Goal: Task Accomplishment & Management: Manage account settings

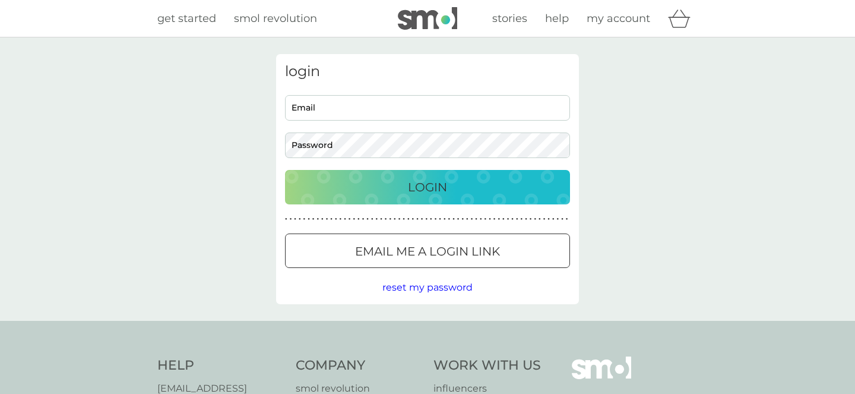
click at [507, 110] on input "Email" at bounding box center [427, 108] width 285 height 26
type input "[EMAIL_ADDRESS][DOMAIN_NAME]"
click at [411, 250] on div at bounding box center [427, 251] width 43 height 12
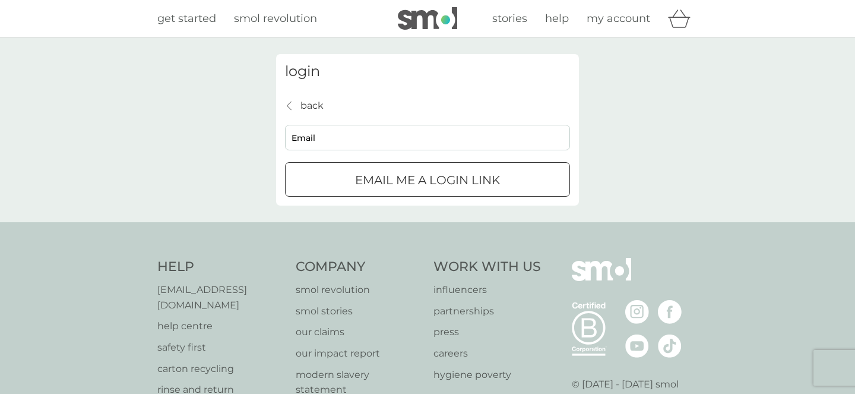
click at [402, 129] on input "Email" at bounding box center [427, 138] width 285 height 26
type input "[EMAIL_ADDRESS][DOMAIN_NAME]"
click at [385, 184] on p "Email me a login link" at bounding box center [427, 179] width 145 height 19
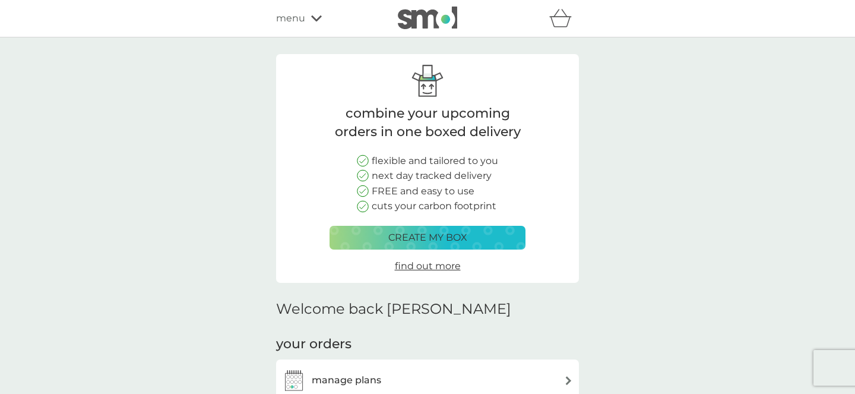
scroll to position [119, 0]
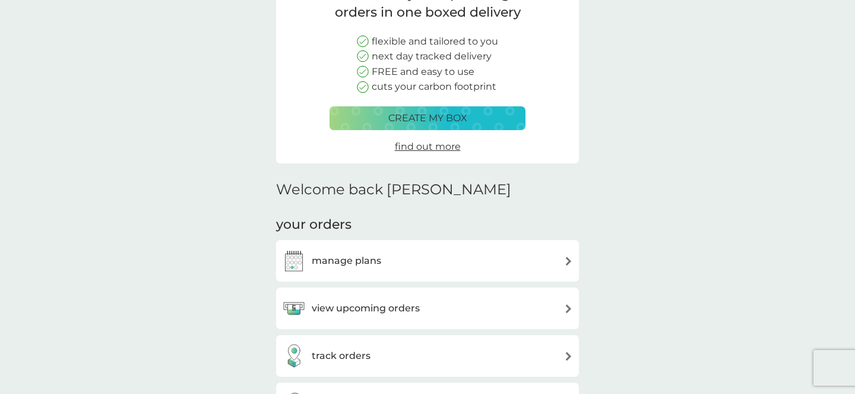
click at [384, 277] on div "manage plans" at bounding box center [427, 261] width 303 height 42
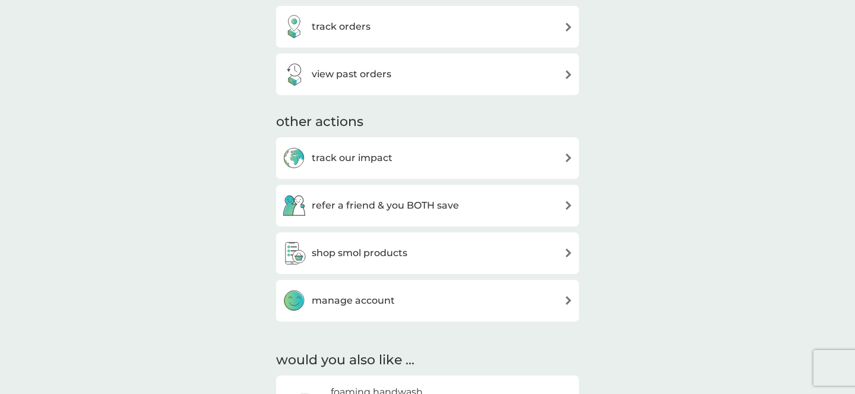
scroll to position [463, 0]
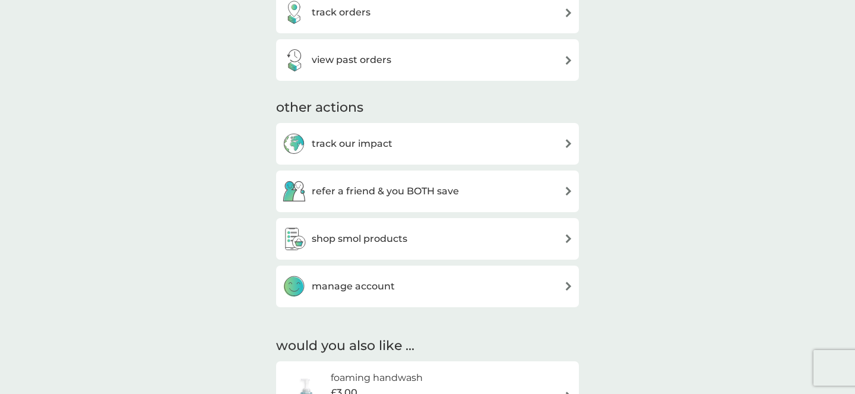
click at [464, 276] on div "manage account" at bounding box center [427, 286] width 291 height 24
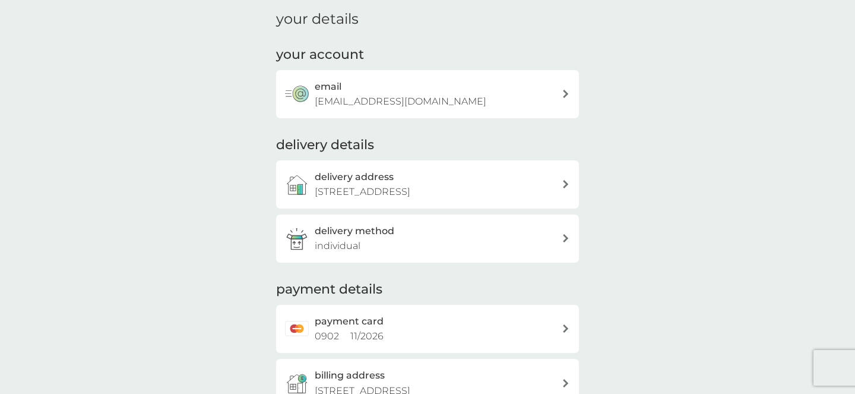
scroll to position [45, 0]
click at [489, 176] on div "delivery address [STREET_ADDRESS]" at bounding box center [438, 182] width 247 height 30
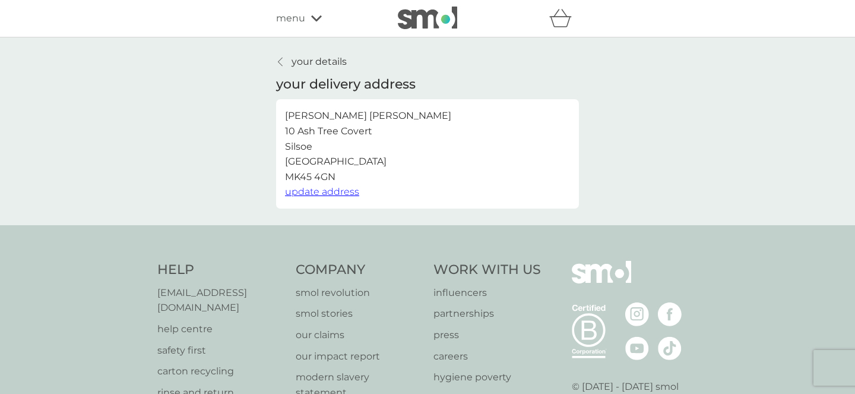
click at [315, 194] on span "update address" at bounding box center [322, 191] width 74 height 11
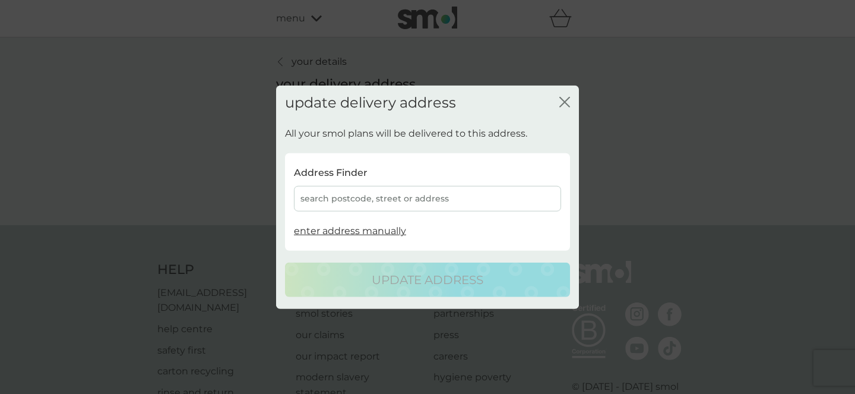
click at [354, 204] on div "search postcode, street or address" at bounding box center [427, 199] width 267 height 26
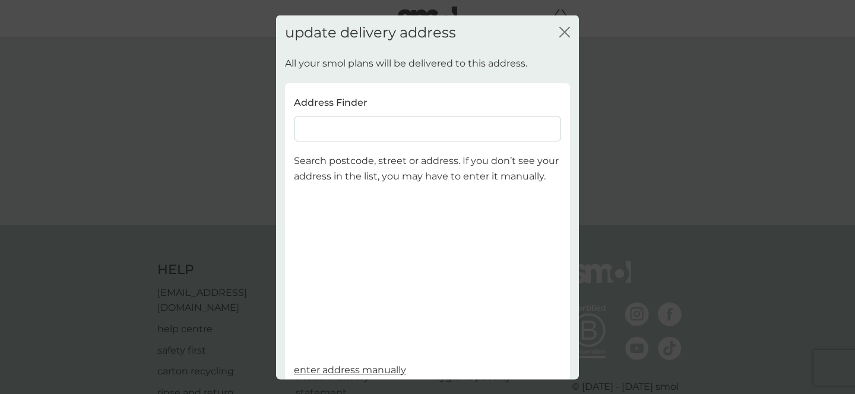
click at [343, 141] on input at bounding box center [427, 129] width 267 height 26
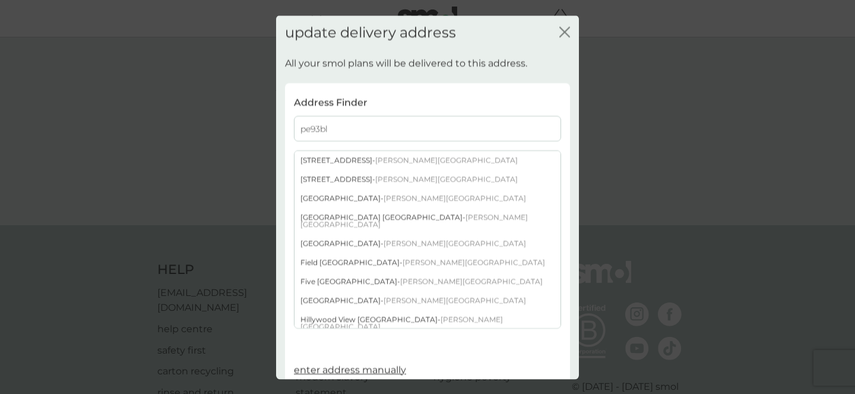
type input "pe93bl"
click at [336, 254] on div "Field End [STREET_ADDRESS][PERSON_NAME]" at bounding box center [428, 262] width 266 height 19
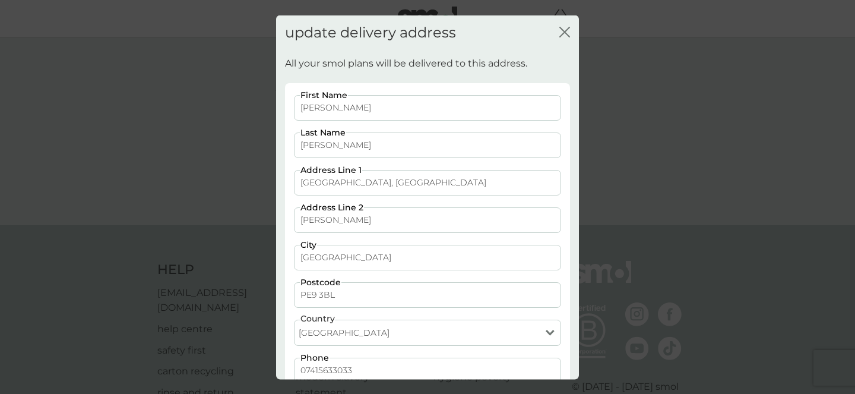
click at [316, 140] on input "[PERSON_NAME]" at bounding box center [427, 145] width 267 height 26
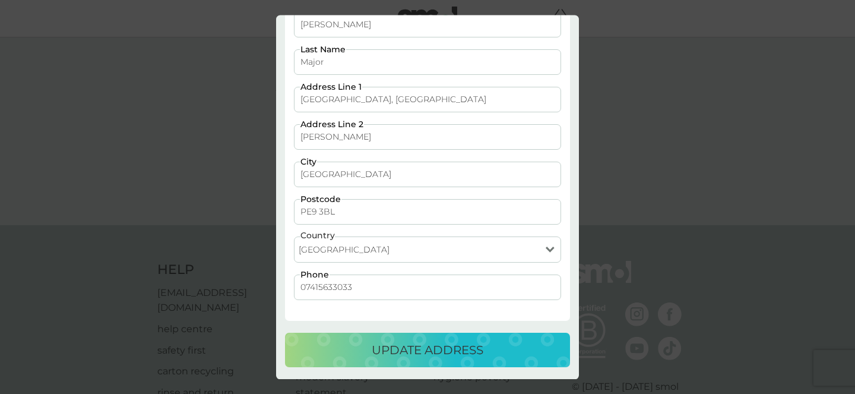
type input "Major"
click at [378, 346] on p "update address" at bounding box center [428, 349] width 112 height 19
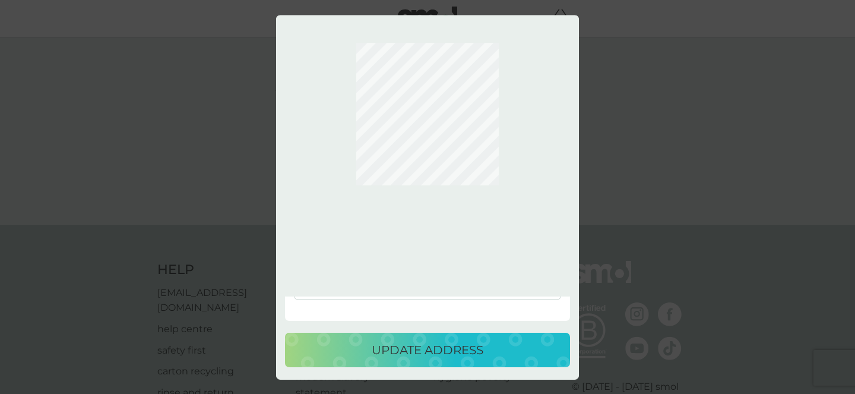
scroll to position [0, 0]
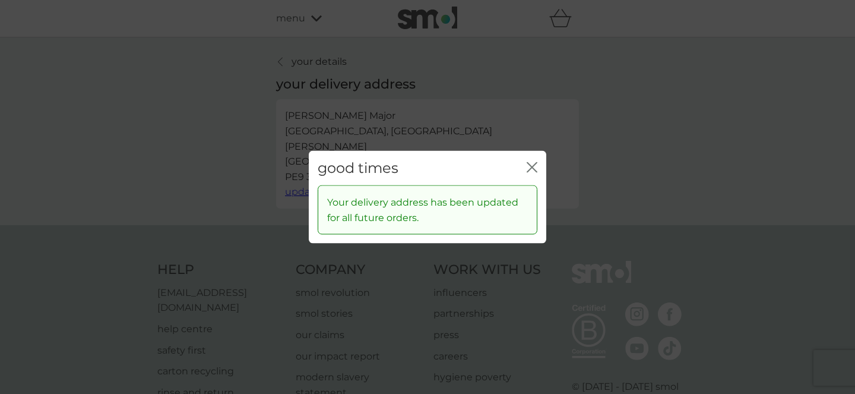
click at [532, 166] on icon "close" at bounding box center [534, 167] width 5 height 10
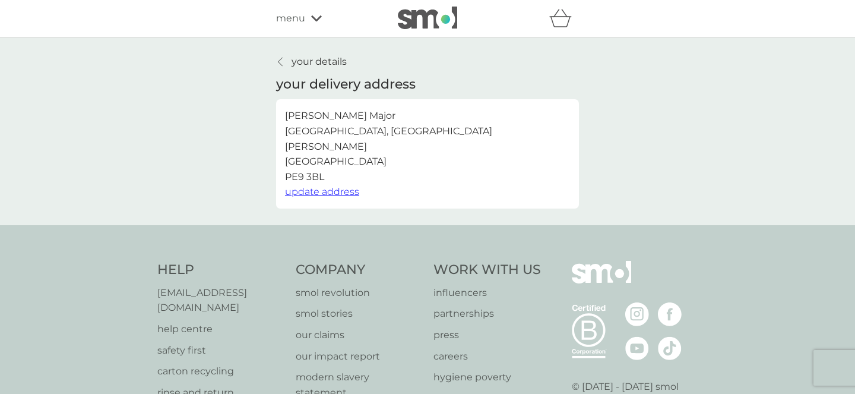
click at [289, 68] on link "your details" at bounding box center [311, 61] width 71 height 15
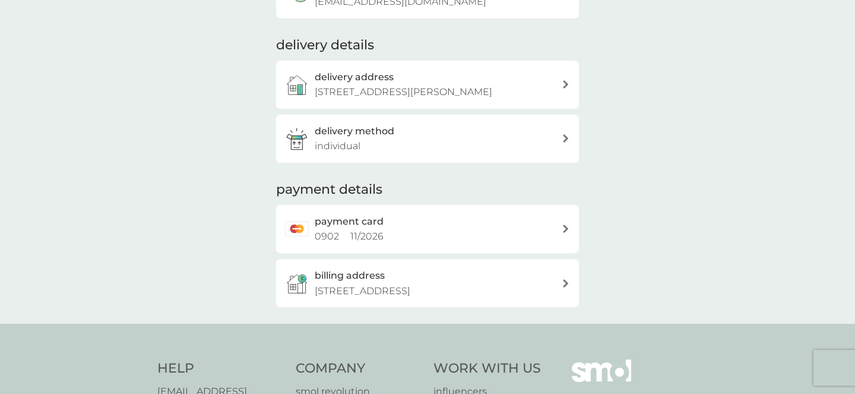
scroll to position [144, 0]
click at [544, 132] on div "delivery method individual" at bounding box center [438, 137] width 247 height 30
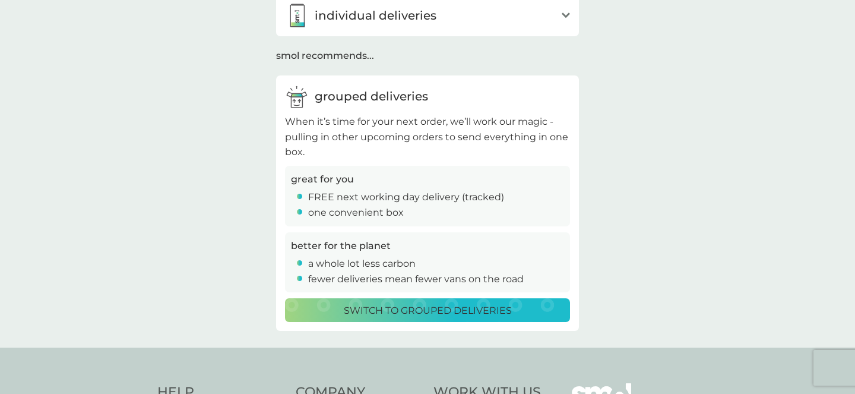
scroll to position [118, 0]
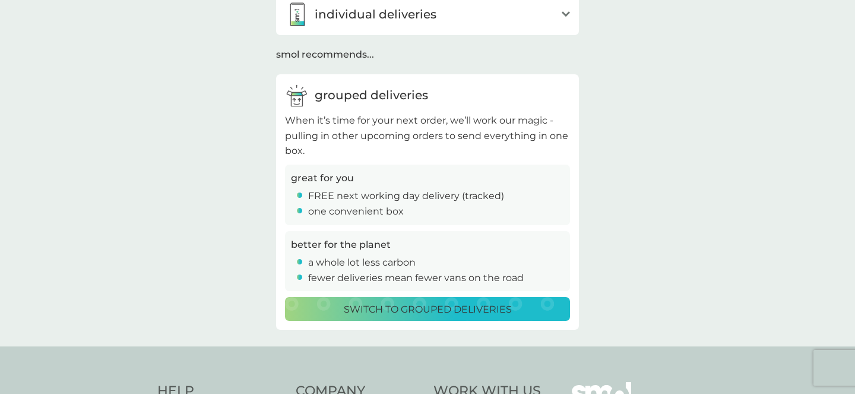
click at [475, 308] on p "Switch to grouped deliveries" at bounding box center [428, 309] width 168 height 15
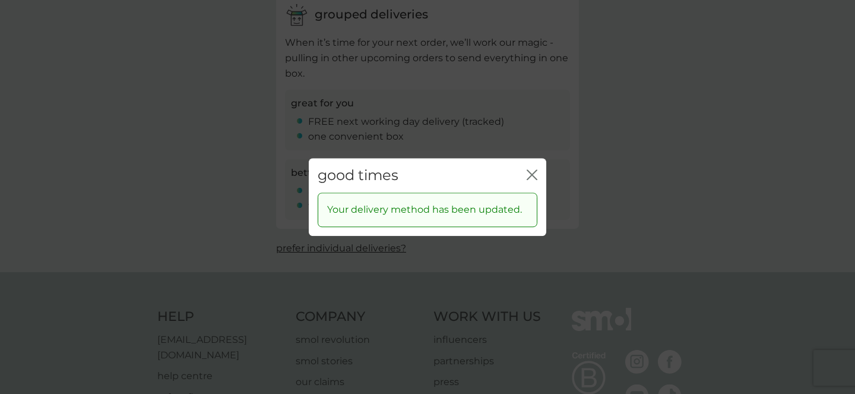
click at [532, 177] on icon "close" at bounding box center [532, 174] width 11 height 11
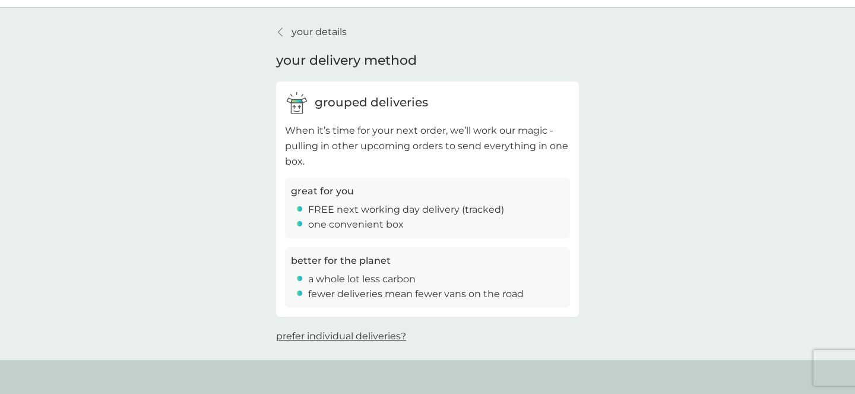
scroll to position [24, 0]
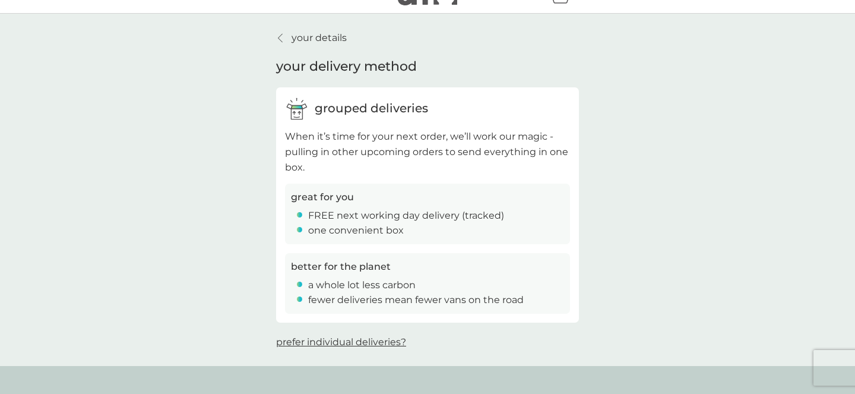
click at [283, 37] on div at bounding box center [281, 38] width 8 height 10
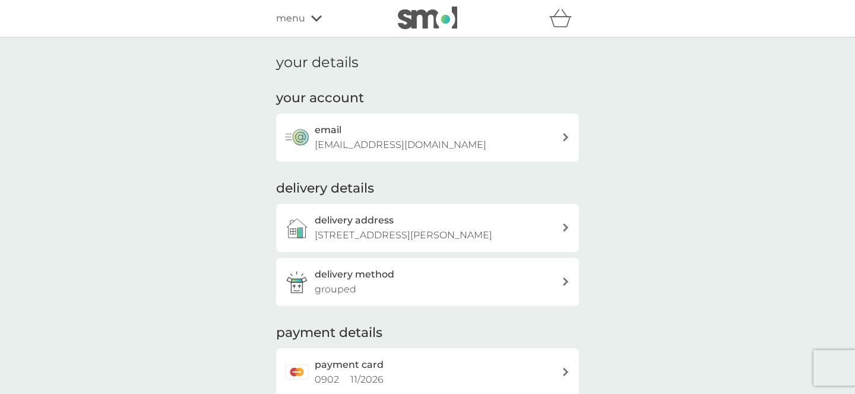
click at [302, 12] on span "menu" at bounding box center [290, 18] width 29 height 15
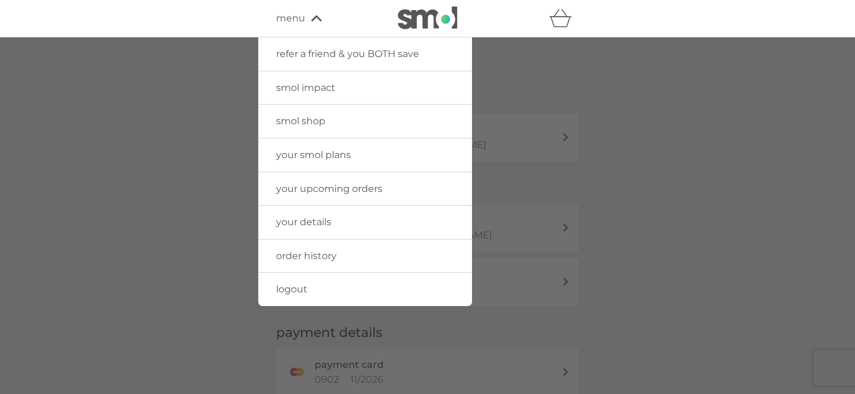
click at [299, 151] on span "your smol plans" at bounding box center [313, 154] width 75 height 11
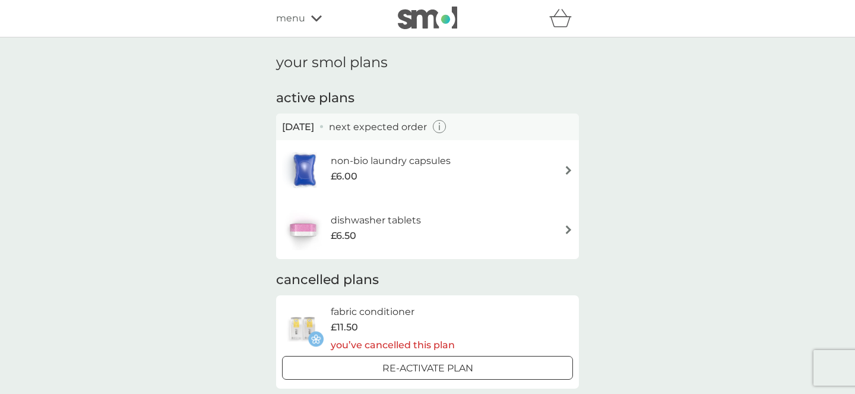
click at [317, 15] on icon at bounding box center [316, 18] width 11 height 7
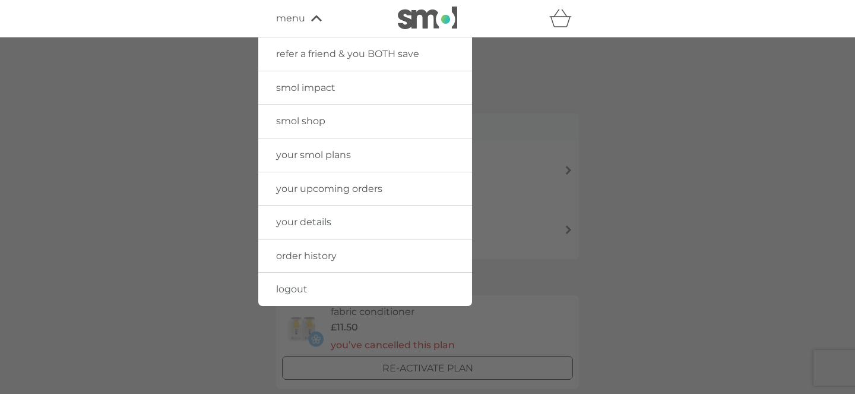
click at [317, 15] on icon at bounding box center [316, 18] width 11 height 7
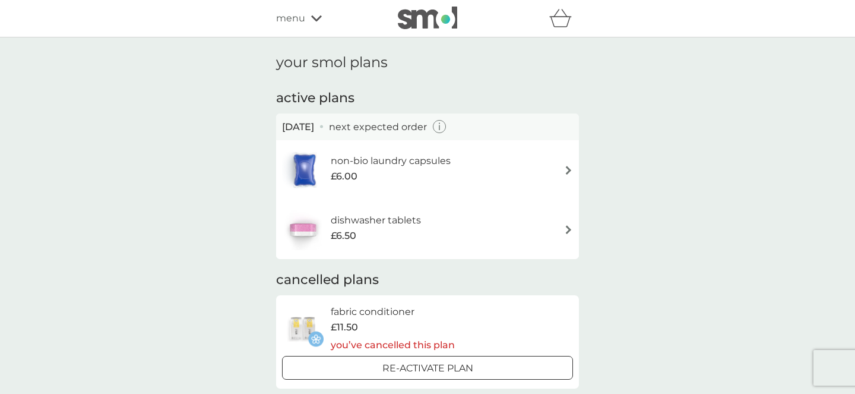
click at [485, 219] on div "dishwasher tablets £6.50" at bounding box center [427, 229] width 291 height 42
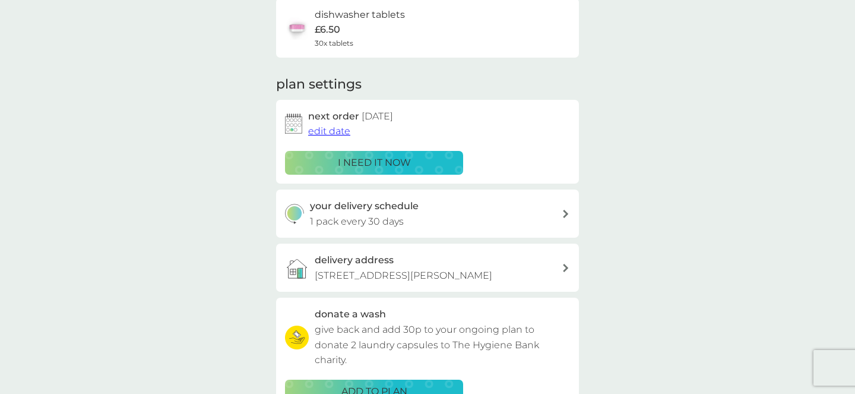
scroll to position [105, 0]
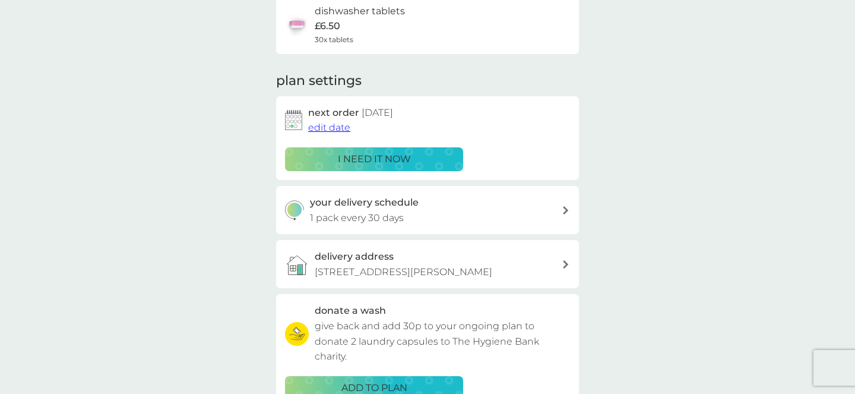
click at [345, 131] on span "edit date" at bounding box center [329, 127] width 42 height 11
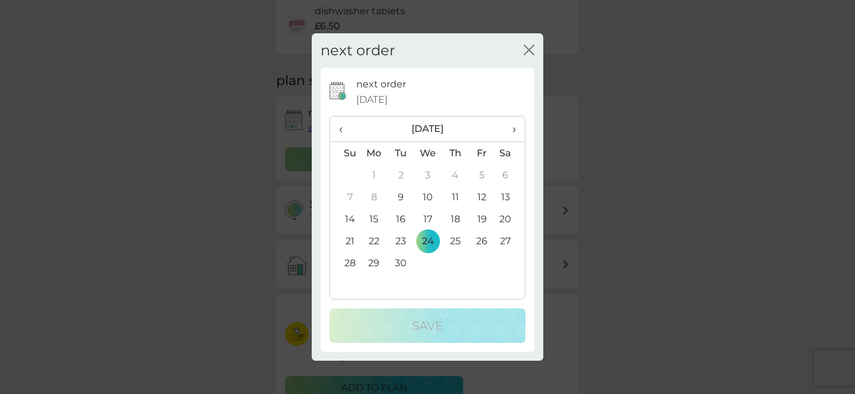
click at [515, 124] on span "›" at bounding box center [510, 128] width 12 height 25
click at [425, 260] on td "29" at bounding box center [428, 263] width 27 height 22
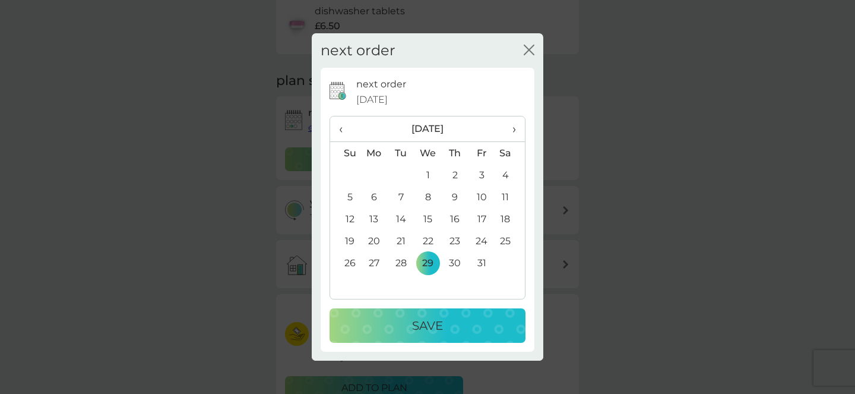
click at [413, 325] on p "Save" at bounding box center [427, 325] width 31 height 19
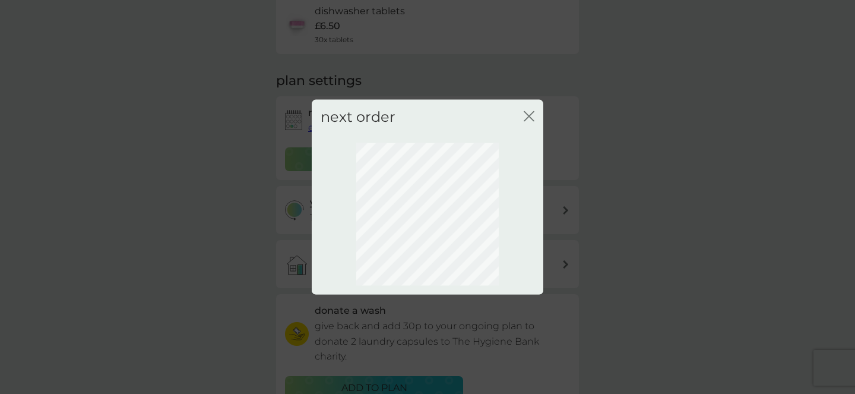
click at [530, 110] on icon "close" at bounding box center [529, 115] width 11 height 11
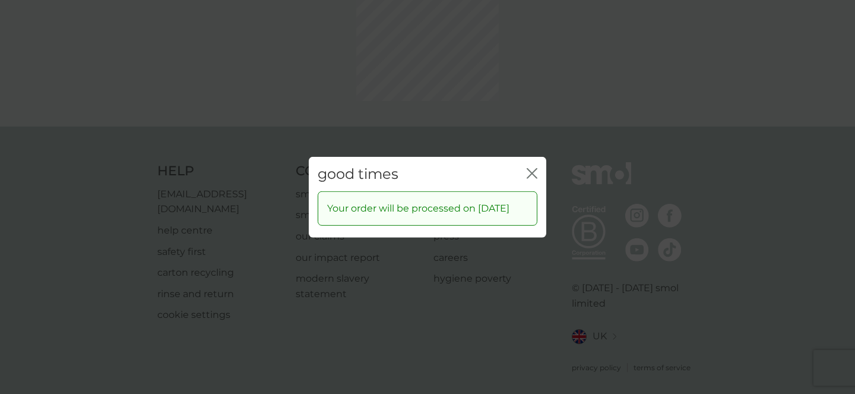
click at [533, 168] on icon "close" at bounding box center [534, 173] width 5 height 10
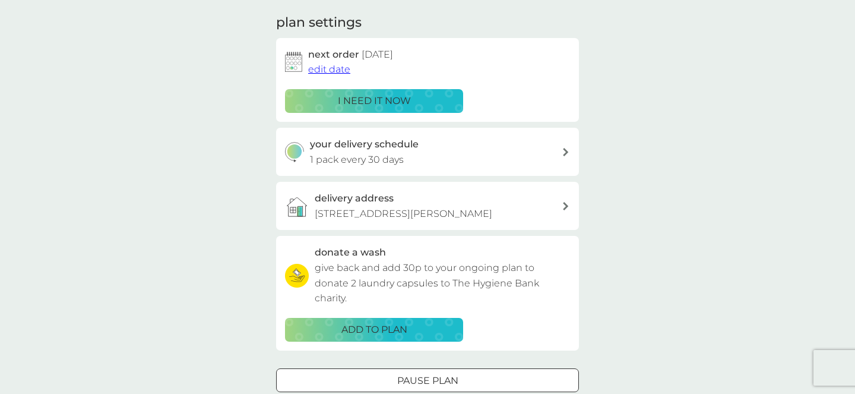
scroll to position [163, 0]
click at [422, 153] on div "your delivery schedule 1 pack every 30 days" at bounding box center [436, 151] width 252 height 30
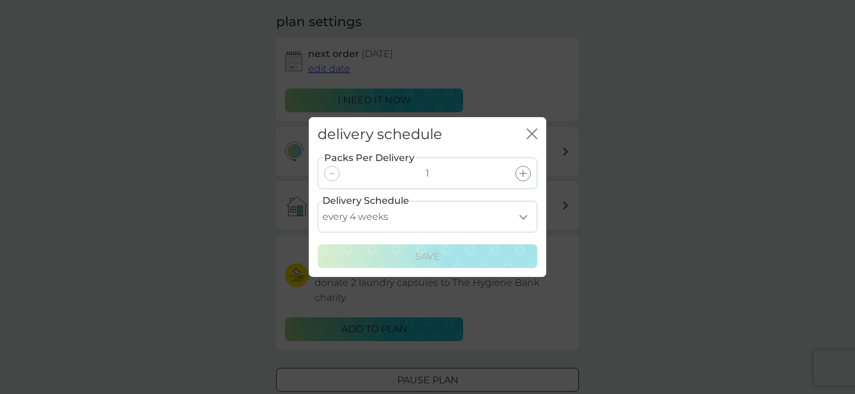
click at [533, 223] on select "every 1 week every 2 weeks every 3 weeks every 4 weeks every 5 weeks every 6 we…" at bounding box center [428, 216] width 220 height 31
select select "42"
click at [318, 201] on select "every 1 week every 2 weeks every 3 weeks every 4 weeks every 5 weeks every 6 we…" at bounding box center [428, 216] width 220 height 31
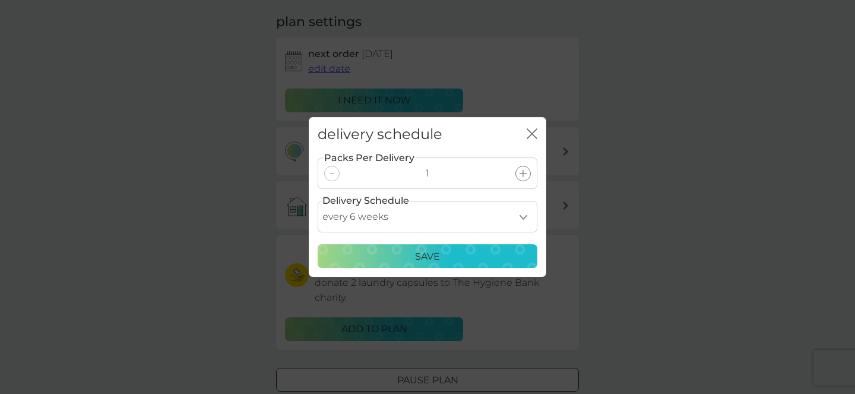
click at [497, 255] on div "Save" at bounding box center [427, 256] width 204 height 15
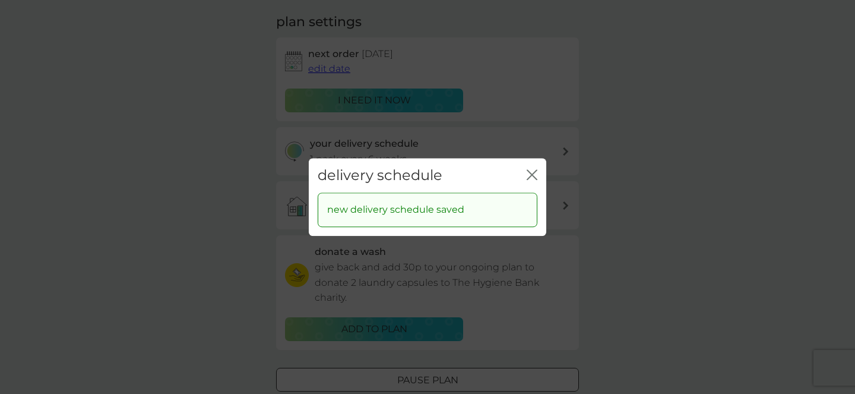
click at [528, 177] on icon "close" at bounding box center [529, 175] width 5 height 10
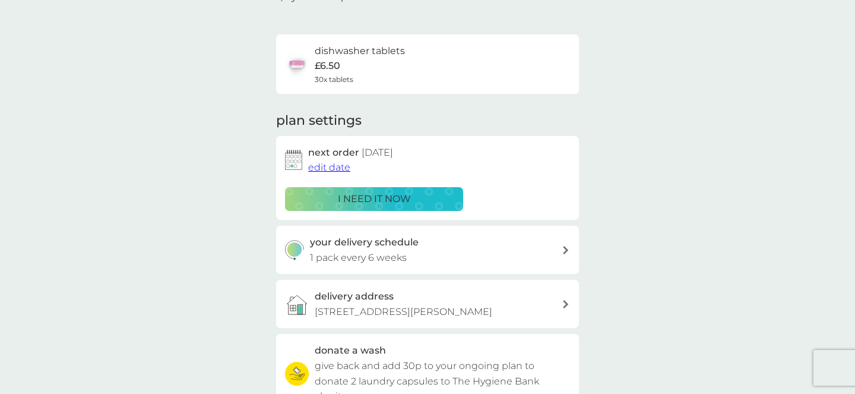
scroll to position [0, 0]
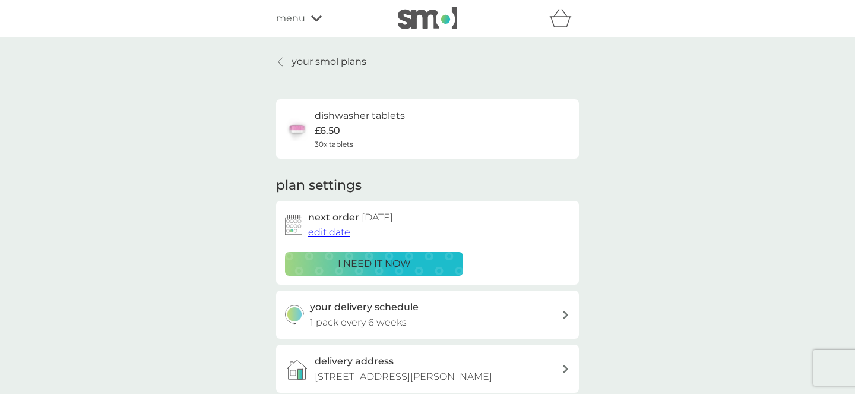
click at [339, 58] on p "your smol plans" at bounding box center [329, 61] width 75 height 15
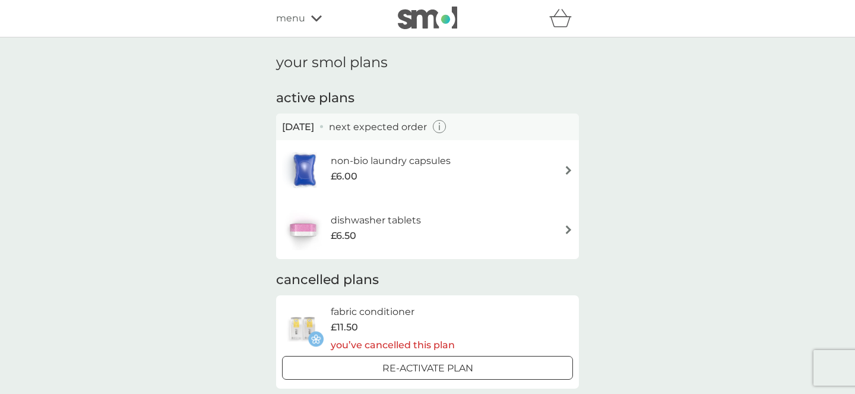
click at [498, 154] on div "non-bio laundry capsules £6.00" at bounding box center [427, 170] width 291 height 42
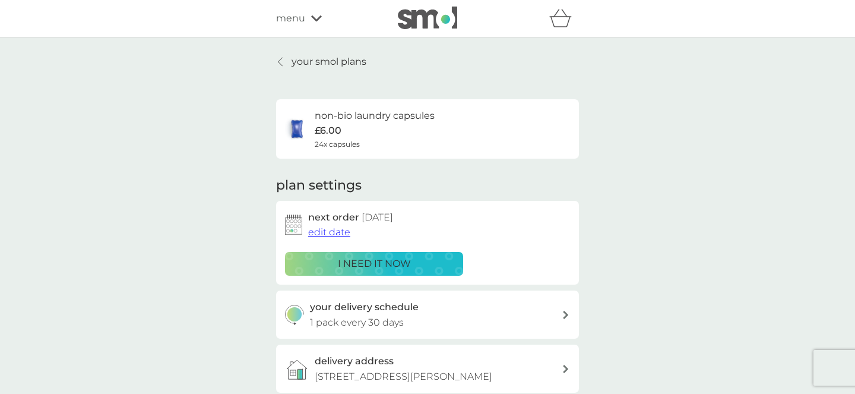
click at [347, 230] on span "edit date" at bounding box center [329, 231] width 42 height 11
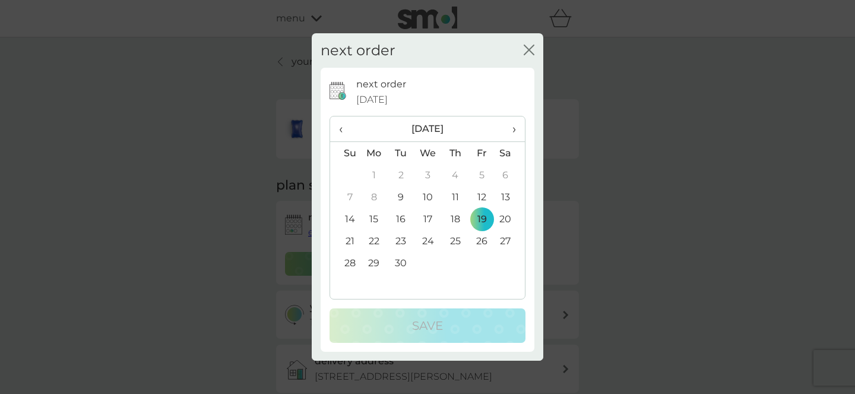
click at [513, 134] on span "›" at bounding box center [510, 128] width 12 height 25
click at [483, 170] on td "3" at bounding box center [482, 175] width 27 height 22
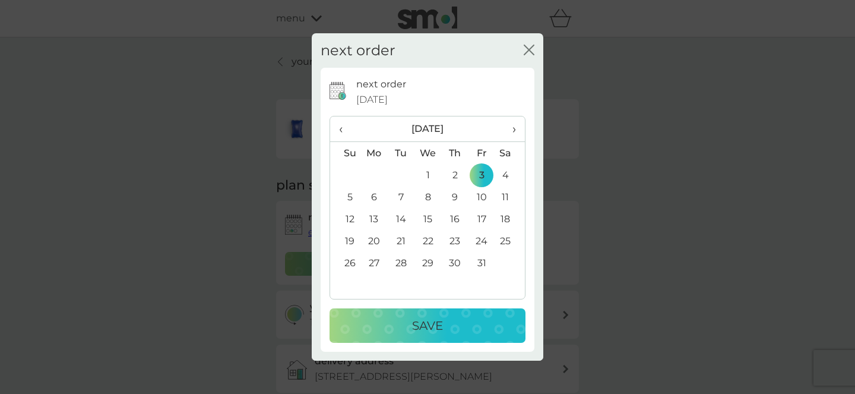
click at [451, 339] on button "Save" at bounding box center [428, 325] width 196 height 34
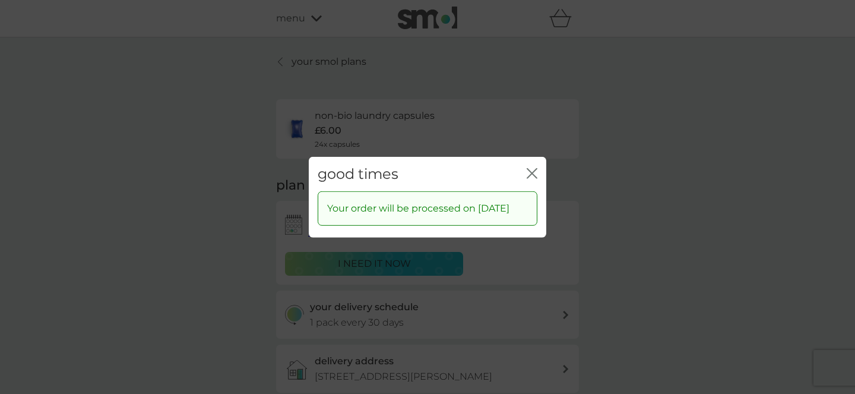
click at [535, 169] on icon "close" at bounding box center [534, 173] width 5 height 10
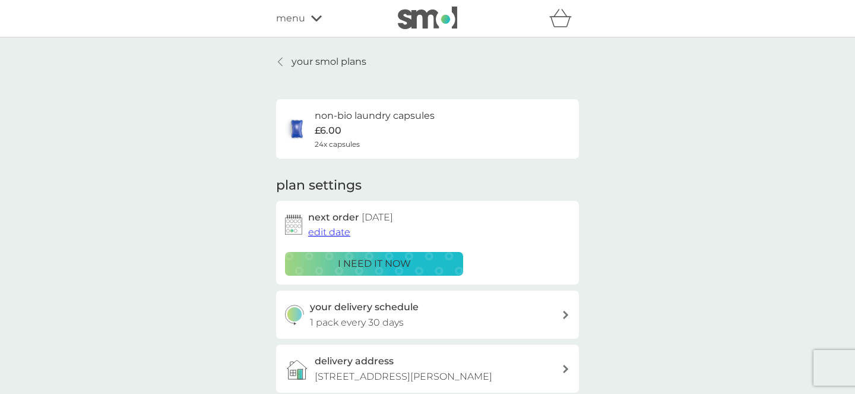
click at [281, 57] on icon at bounding box center [280, 62] width 5 height 10
